Goal: Obtain resource: Download file/media

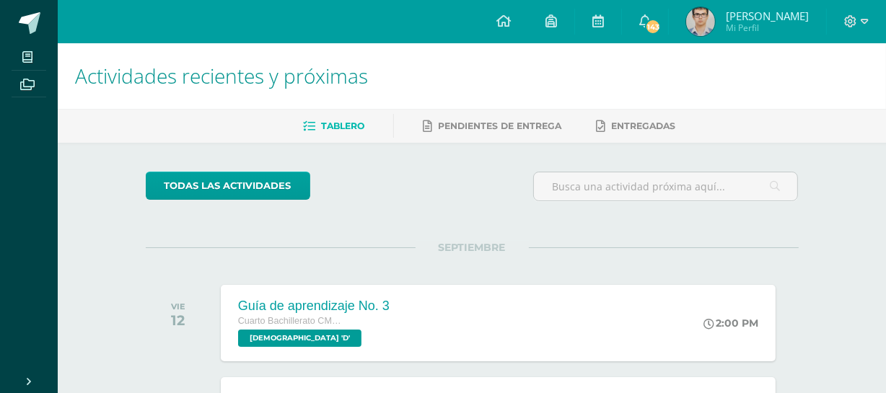
scroll to position [520, 0]
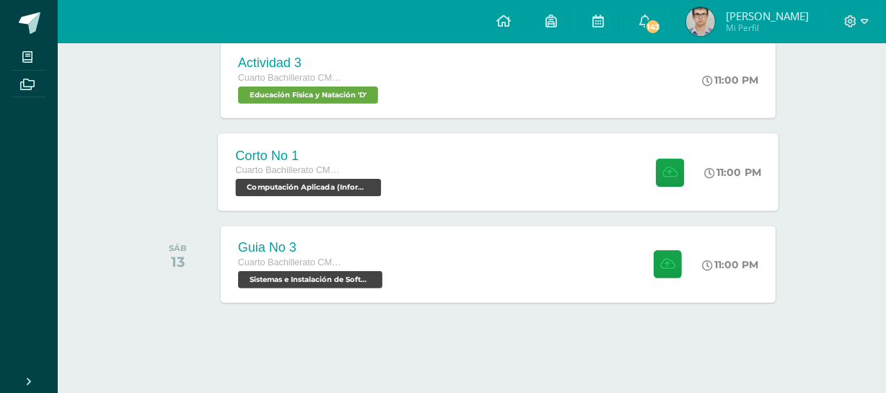
click at [468, 197] on div "Corto No 1 Cuarto Bachillerato CMP Bachillerato en CCLL con Orientación en Comp…" at bounding box center [498, 171] width 561 height 77
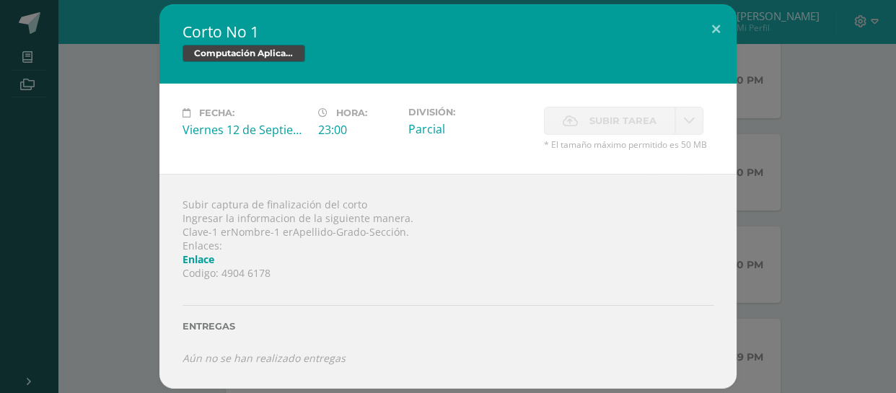
click at [284, 364] on icon "Aún no se han realizado entregas" at bounding box center [264, 358] width 163 height 14
click at [250, 352] on icon "Aún no se han realizado entregas" at bounding box center [264, 358] width 163 height 14
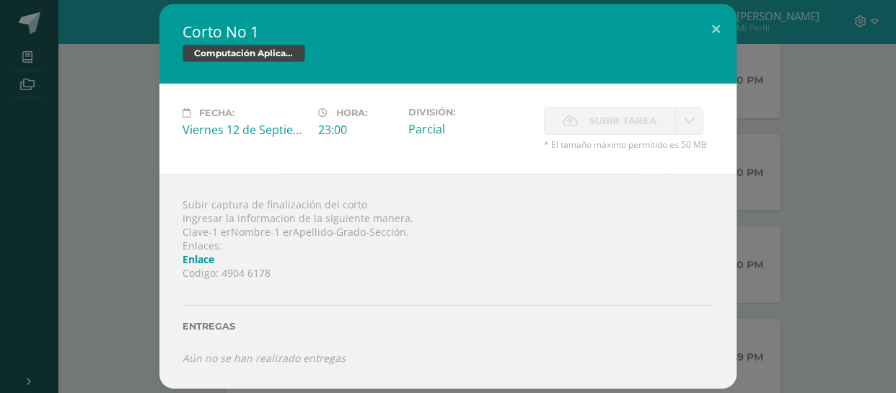
click at [296, 333] on div "Entregas" at bounding box center [448, 320] width 531 height 59
click at [703, 31] on button at bounding box center [716, 28] width 41 height 49
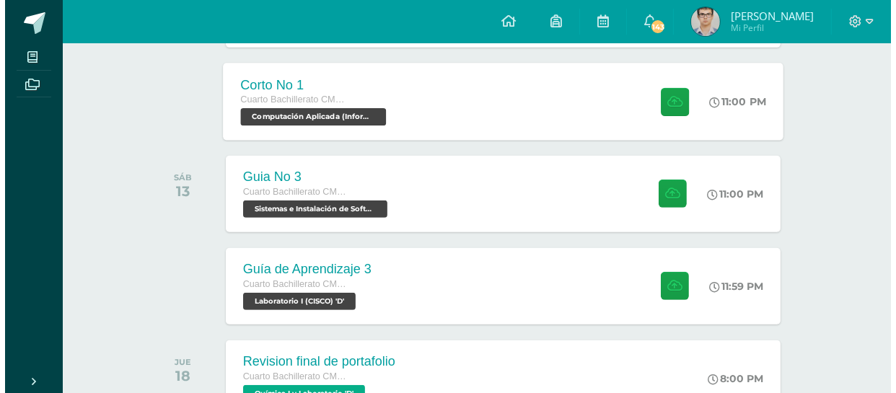
scroll to position [634, 0]
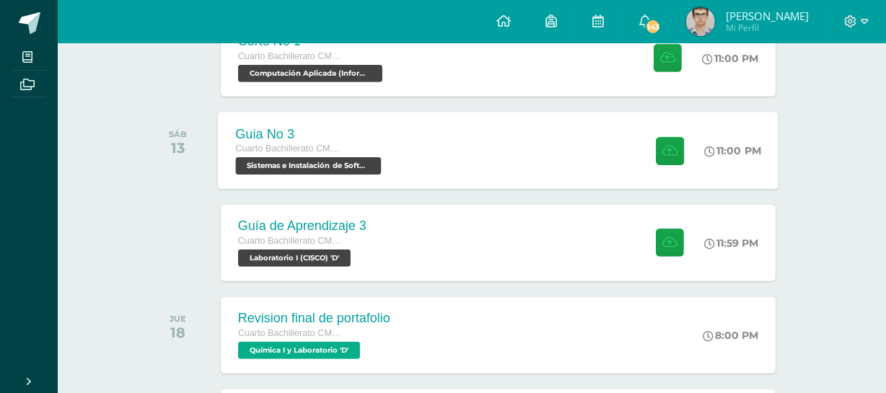
click at [595, 157] on div "Guia No 3 Cuarto Bachillerato CMP Bachillerato en CCLL con Orientación en Compu…" at bounding box center [498, 150] width 561 height 77
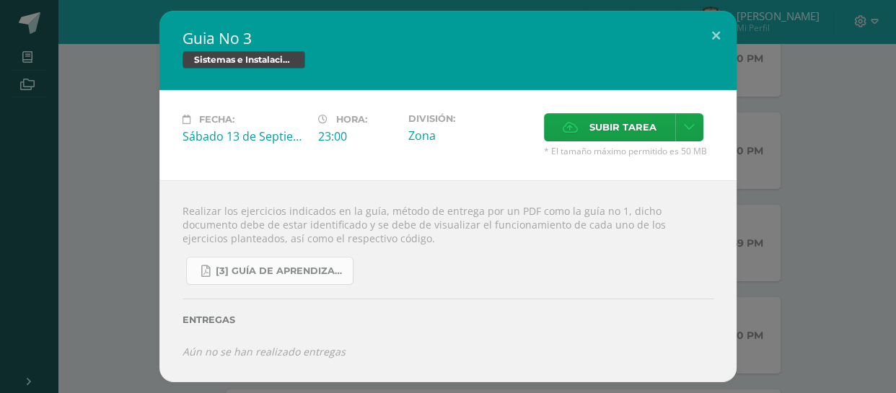
click at [269, 276] on span "[3] Guía de Aprendizaje - Sistemas e Instalación de Software.pdf" at bounding box center [281, 272] width 130 height 12
click at [793, 95] on div "Guia No 3 Sistemas e Instalación de Software (Desarrollo de Software) Fecha: [D…" at bounding box center [448, 196] width 885 height 371
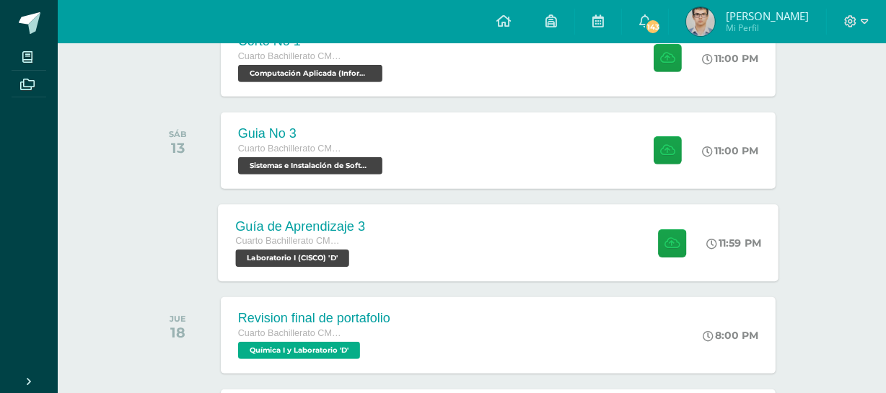
click at [459, 228] on div "Guía de Aprendizaje 3 Cuarto Bachillerato CMP Bachillerato en CCLL con Orientac…" at bounding box center [498, 242] width 561 height 77
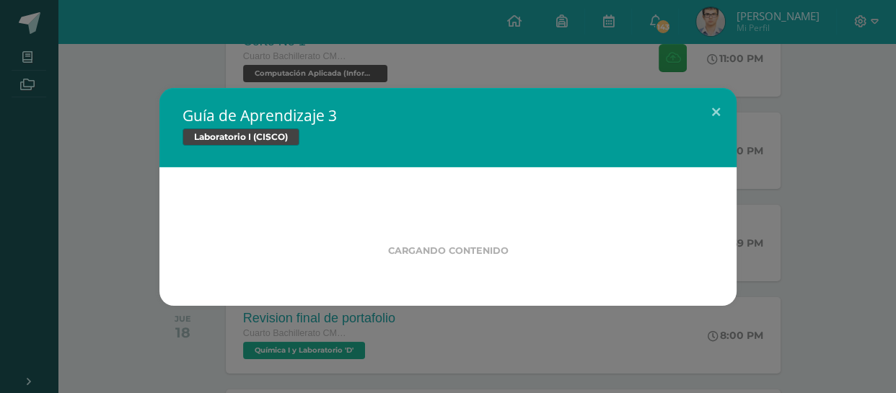
click at [821, 187] on div "Guía de Aprendizaje 3 Laboratorio I (CISCO) Cargando contenido" at bounding box center [448, 197] width 885 height 218
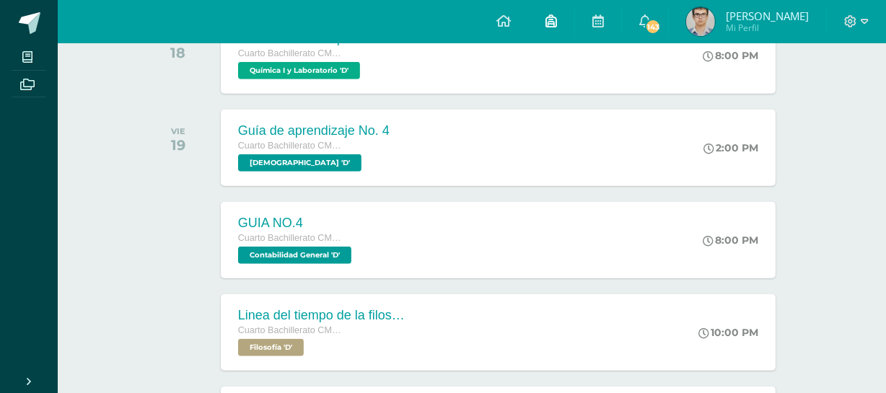
scroll to position [958, 0]
